Goal: Task Accomplishment & Management: Manage account settings

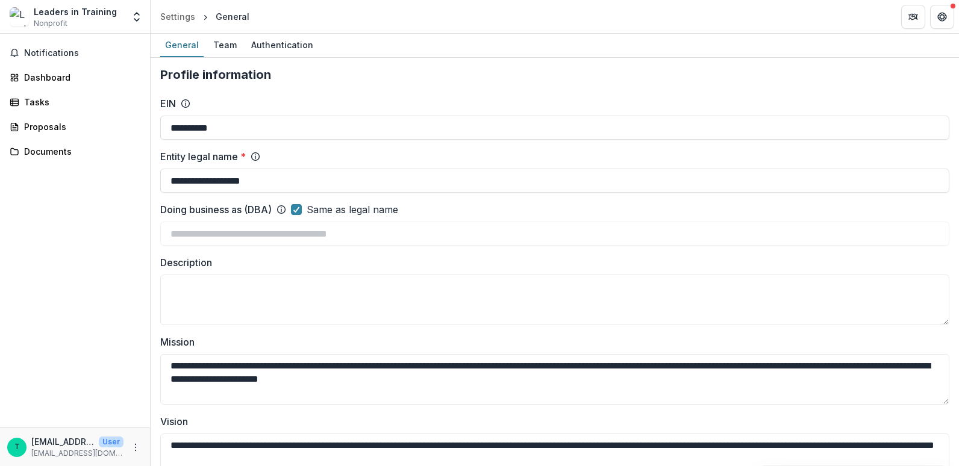
click at [86, 12] on div "Leaders in Training" at bounding box center [75, 11] width 83 height 13
click at [136, 21] on icon "Open entity switcher" at bounding box center [137, 17] width 12 height 12
click at [35, 189] on div "Notifications Dashboard Tasks Proposals Documents" at bounding box center [75, 231] width 150 height 394
click at [23, 12] on img at bounding box center [19, 16] width 19 height 19
click at [50, 452] on p "[EMAIL_ADDRESS][DOMAIN_NAME]" at bounding box center [77, 453] width 92 height 11
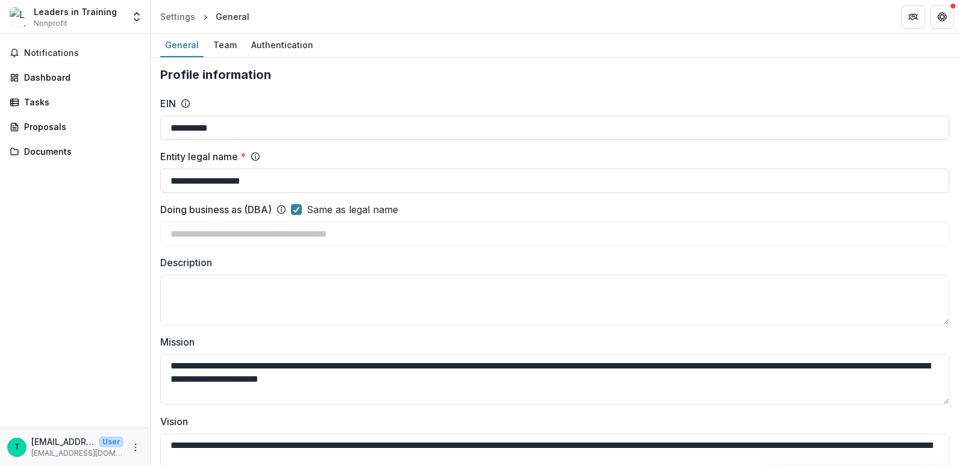
click at [136, 450] on icon "More" at bounding box center [136, 448] width 10 height 10
click at [198, 443] on button "Logout" at bounding box center [215, 442] width 129 height 20
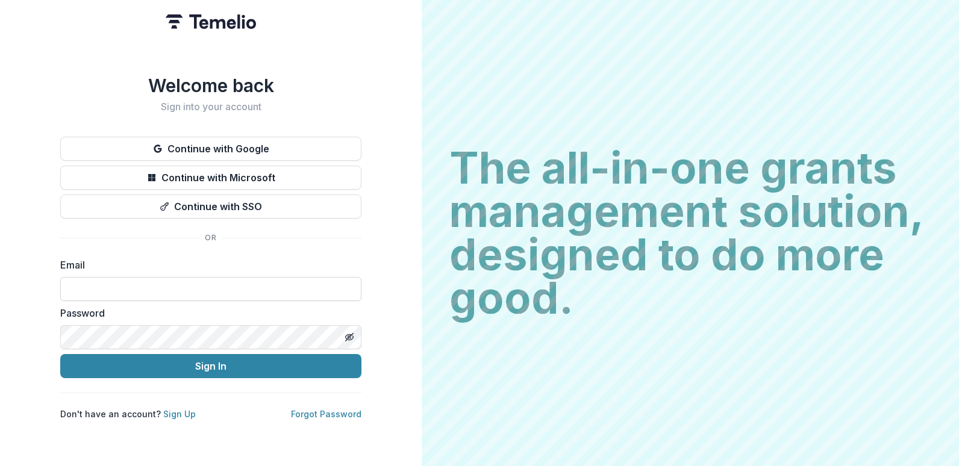
type input "**********"
